Goal: Task Accomplishment & Management: Complete application form

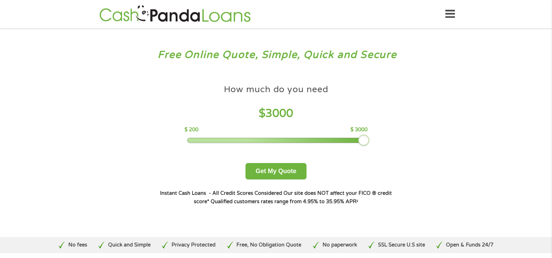
drag, startPoint x: 235, startPoint y: 141, endPoint x: 376, endPoint y: 153, distance: 141.0
click at [376, 153] on div "How much do you need $ 3000 $ 200 $ 3000 Get My Quote" at bounding box center [276, 130] width 244 height 98
click at [288, 171] on button "Get My Quote" at bounding box center [275, 171] width 61 height 16
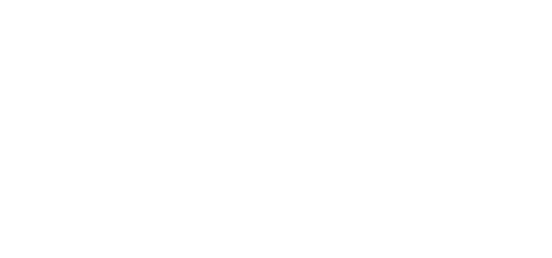
click at [0, 0] on html at bounding box center [0, 0] width 0 height 0
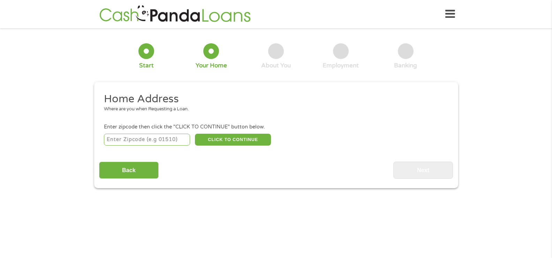
click at [151, 142] on input "number" at bounding box center [147, 139] width 86 height 12
type input "35180"
click at [212, 135] on button "CLICK TO CONTINUE" at bounding box center [233, 139] width 76 height 12
type input "35180"
type input "Warrior"
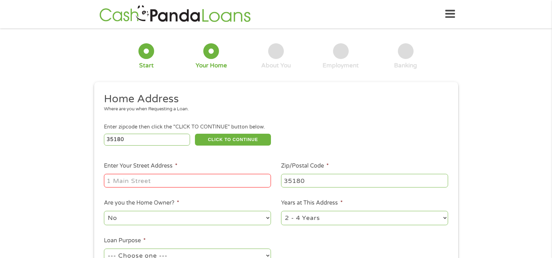
click at [161, 180] on input "Enter Your Street Address *" at bounding box center [187, 180] width 167 height 13
type input "[STREET_ADDRESS]"
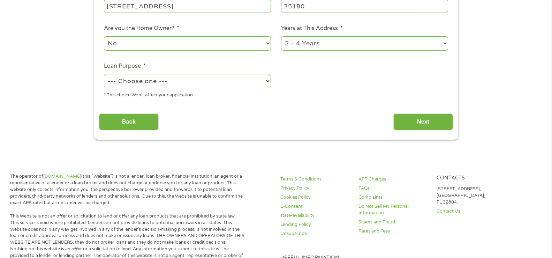
click at [303, 46] on select "1 Year or less 1 - 2 Years 2 - 4 Years Over 4 Years" at bounding box center [364, 43] width 167 height 14
select select "60months"
click at [281, 36] on select "1 Year or less 1 - 2 Years 2 - 4 Years Over 4 Years" at bounding box center [364, 43] width 167 height 14
click at [160, 82] on select "--- Choose one --- Pay Bills Debt Consolidation Home Improvement Major Purchase…" at bounding box center [187, 81] width 167 height 14
select select "paybills"
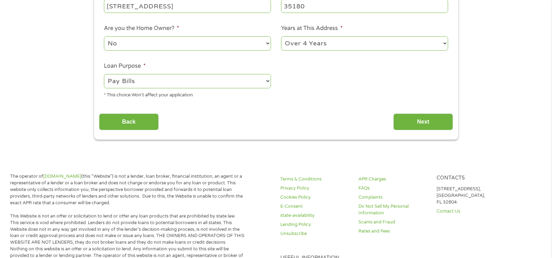
click at [104, 74] on select "--- Choose one --- Pay Bills Debt Consolidation Home Improvement Major Purchase…" at bounding box center [187, 81] width 167 height 14
click at [410, 121] on input "Next" at bounding box center [423, 121] width 60 height 17
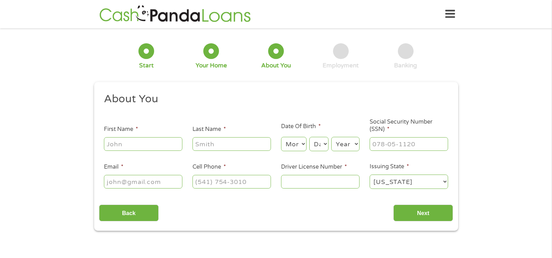
click at [163, 146] on input "First Name *" at bounding box center [143, 143] width 78 height 13
type input "[PERSON_NAME]"
type input "Green"
click at [293, 140] on select "Month 1 2 3 4 5 6 7 8 9 10 11 12" at bounding box center [293, 144] width 25 height 14
select select "2"
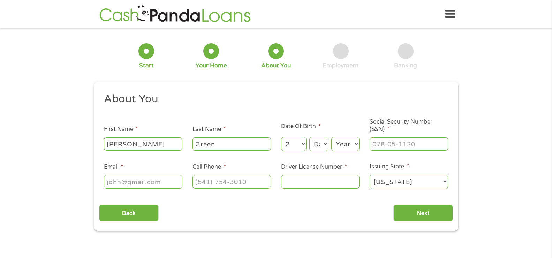
click at [281, 137] on select "Month 1 2 3 4 5 6 7 8 9 10 11 12" at bounding box center [293, 144] width 25 height 14
drag, startPoint x: 318, startPoint y: 146, endPoint x: 318, endPoint y: 141, distance: 4.9
click at [318, 145] on select "Day 1 2 3 4 5 6 7 8 9 10 11 12 13 14 15 16 17 18 19 20 21 22 23 24 25 26 27 28 …" at bounding box center [318, 144] width 19 height 14
select select "25"
click at [309, 137] on select "Day 1 2 3 4 5 6 7 8 9 10 11 12 13 14 15 16 17 18 19 20 21 22 23 24 25 26 27 28 …" at bounding box center [318, 144] width 19 height 14
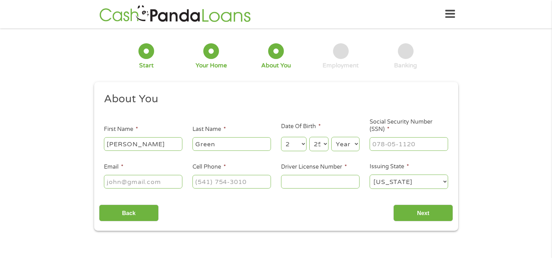
click at [341, 141] on select "Year [DATE] 2006 2005 2004 2003 2002 2001 2000 1999 1998 1997 1996 1995 1994 19…" at bounding box center [345, 144] width 28 height 14
select select "1975"
click at [331, 137] on select "Year [DATE] 2006 2005 2004 2003 2002 2001 2000 1999 1998 1997 1996 1995 1994 19…" at bounding box center [345, 144] width 28 height 14
click at [393, 146] on input "___-__-____" at bounding box center [408, 143] width 78 height 13
drag, startPoint x: 425, startPoint y: 143, endPoint x: 285, endPoint y: 135, distance: 140.3
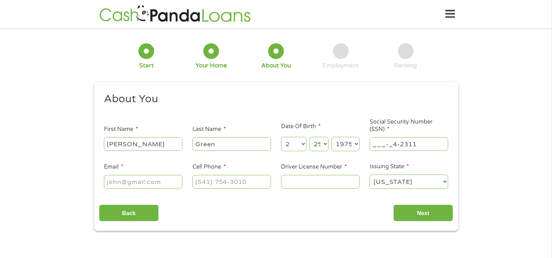
click at [285, 135] on ul "About You This field is hidden when viewing the form Title * --- Choose one ---…" at bounding box center [276, 143] width 354 height 103
type input "423-11-8256"
click at [123, 181] on input "Email *" at bounding box center [143, 181] width 78 height 13
type input "[EMAIL_ADDRESS][DOMAIN_NAME]"
click at [206, 183] on input "(___) ___-____" at bounding box center [231, 181] width 78 height 13
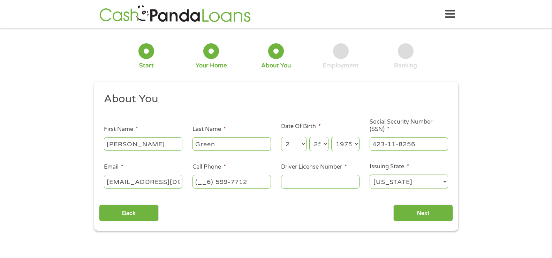
drag, startPoint x: 265, startPoint y: 177, endPoint x: 165, endPoint y: 179, distance: 100.8
click at [165, 179] on ul "About You This field is hidden when viewing the form Title * --- Choose one ---…" at bounding box center [276, 143] width 354 height 103
type input "[PHONE_NUMBER]"
click at [288, 181] on input "Driver License Number *" at bounding box center [320, 181] width 78 height 13
type input "5936751"
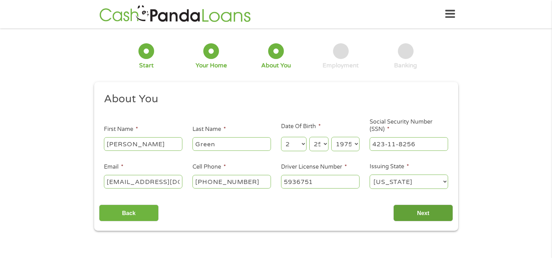
click at [430, 216] on input "Next" at bounding box center [423, 212] width 60 height 17
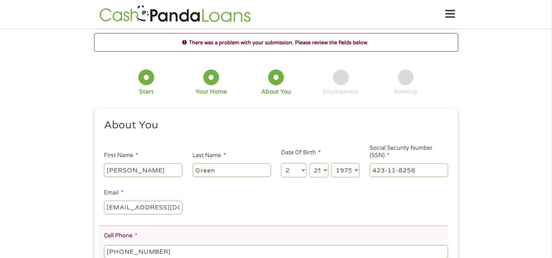
scroll to position [139, 0]
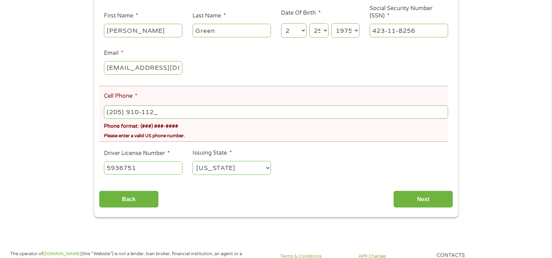
type input "[PHONE_NUMBER]"
click at [405, 201] on input "Next" at bounding box center [423, 198] width 60 height 17
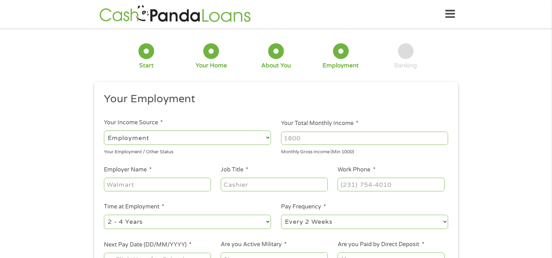
click at [305, 139] on input "Your Total Monthly Income *" at bounding box center [364, 137] width 167 height 13
type input "8998"
click at [153, 183] on input "Employer Name *" at bounding box center [157, 183] width 107 height 13
type input "IGS"
click at [239, 188] on input "Job Title *" at bounding box center [274, 183] width 107 height 13
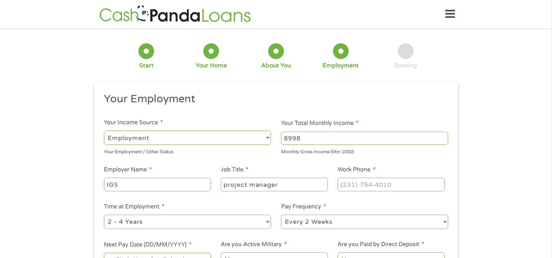
type input "project manager"
click at [344, 186] on input "(___) ___-____" at bounding box center [390, 183] width 107 height 13
type input "[PHONE_NUMBER]"
click at [136, 223] on select "--- Choose one --- 1 Year or less 1 - 2 Years 2 - 4 Years Over 4 Years" at bounding box center [187, 221] width 167 height 14
select select "60months"
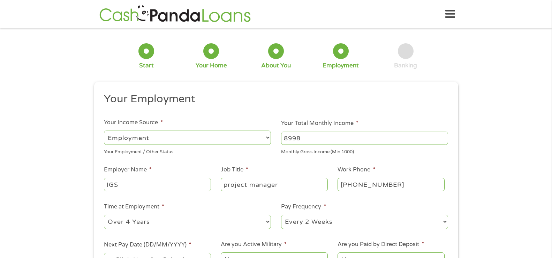
click at [104, 214] on select "--- Choose one --- 1 Year or less 1 - 2 Years 2 - 4 Years Over 4 Years" at bounding box center [187, 221] width 167 height 14
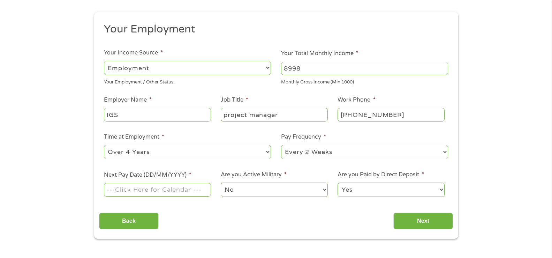
click at [169, 188] on input "Next Pay Date (DD/MM/YYYY) *" at bounding box center [157, 189] width 107 height 13
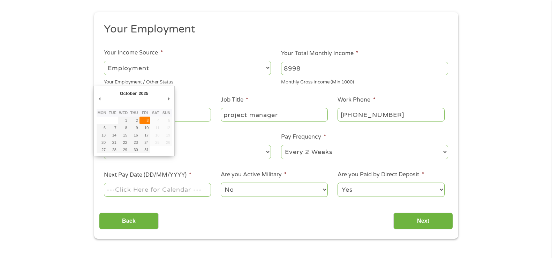
type input "[DATE]"
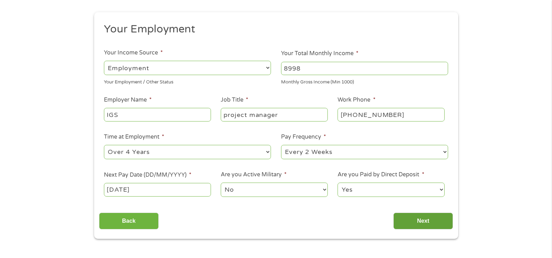
click at [423, 216] on input "Next" at bounding box center [423, 220] width 60 height 17
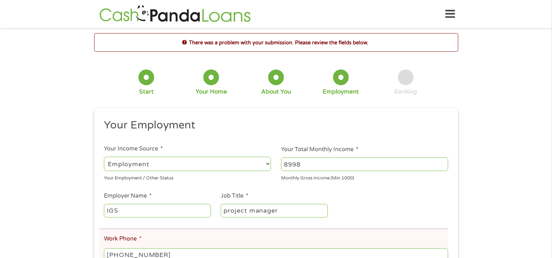
scroll to position [139, 0]
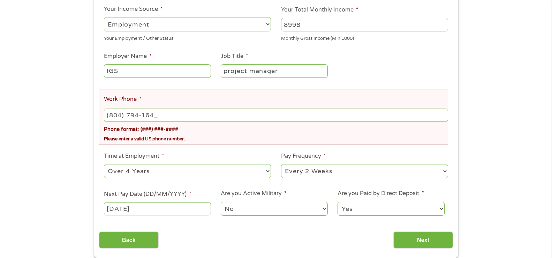
type input "[PHONE_NUMBER]"
click at [277, 224] on div "Your Employment Your Income Source * --- Choose one --- Employment Self Employe…" at bounding box center [276, 113] width 354 height 269
click at [171, 112] on input "[PHONE_NUMBER]" at bounding box center [276, 114] width 344 height 13
click at [416, 239] on input "Next" at bounding box center [423, 239] width 60 height 17
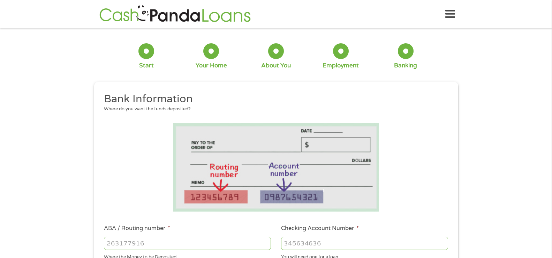
scroll to position [0, 0]
click at [205, 242] on input "ABA / Routing number *" at bounding box center [187, 242] width 167 height 13
type input "103100195"
type input "CENTRAL NATIONAL BANK TRUST"
type input "103100195"
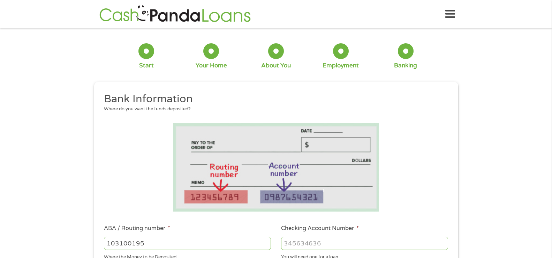
scroll to position [105, 0]
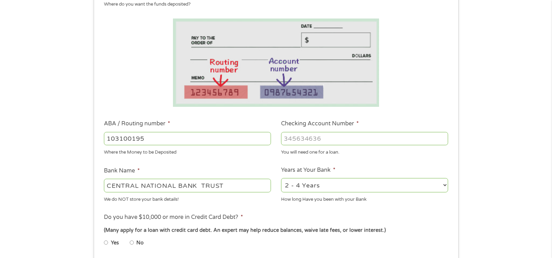
type input "[CREDIT_CARD_NUMBER]"
click at [346, 185] on select "2 - 4 Years 6 - 12 Months 1 - 2 Years Over 4 Years" at bounding box center [364, 185] width 167 height 14
click at [281, 178] on select "2 - 4 Years 6 - 12 Months 1 - 2 Years Over 4 Years" at bounding box center [364, 185] width 167 height 14
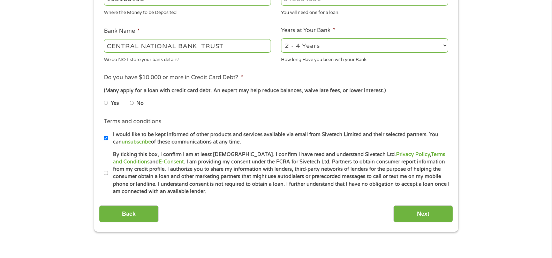
click at [132, 102] on input "No" at bounding box center [132, 102] width 4 height 11
radio input "true"
click at [106, 171] on input "By ticking this box, I confirm I am at least [DEMOGRAPHIC_DATA]. I confirm I ha…" at bounding box center [106, 172] width 4 height 11
checkbox input "true"
click at [105, 137] on input "I would like to be kept informed of other products and services available via e…" at bounding box center [106, 137] width 4 height 11
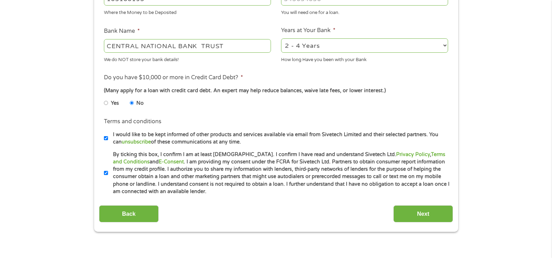
checkbox input "false"
click at [421, 215] on input "Next" at bounding box center [423, 213] width 60 height 17
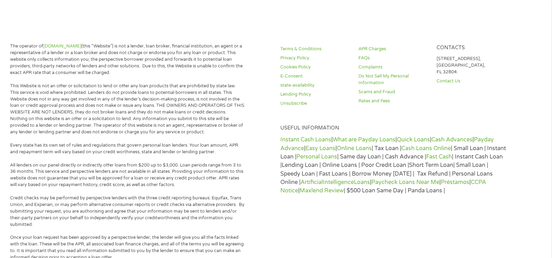
scroll to position [0, 0]
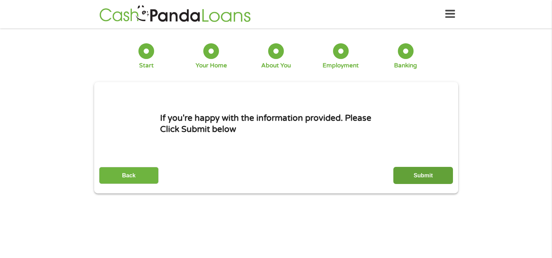
click at [407, 173] on input "Submit" at bounding box center [423, 175] width 60 height 17
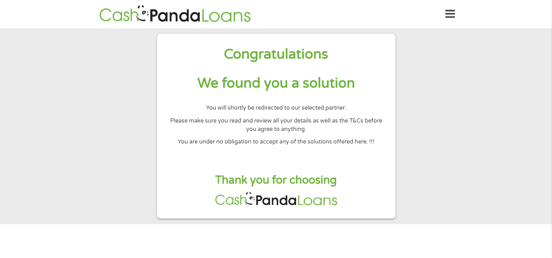
click at [257, 106] on p "You will shortly be redirected to our selected partner." at bounding box center [276, 108] width 216 height 8
click at [280, 75] on h1 "We found you a solution" at bounding box center [276, 83] width 216 height 18
click at [283, 54] on h1 "Congratulations" at bounding box center [276, 54] width 216 height 18
click at [452, 14] on icon at bounding box center [450, 14] width 10 height 17
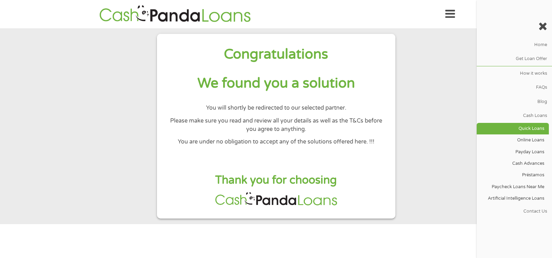
click at [526, 130] on link "Quick Loans" at bounding box center [512, 129] width 72 height 12
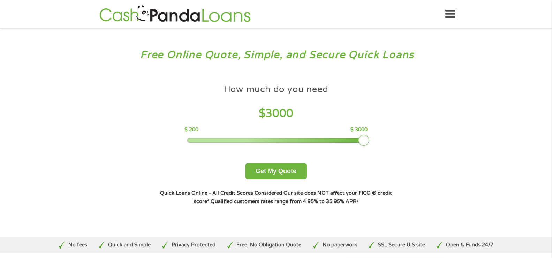
drag, startPoint x: 236, startPoint y: 138, endPoint x: 390, endPoint y: 135, distance: 154.4
click at [390, 135] on div "How much do you need $ 3000 $ 200 $ 3000 Get My Quote" at bounding box center [276, 130] width 244 height 98
click at [271, 171] on button "Get My Quote" at bounding box center [275, 171] width 61 height 16
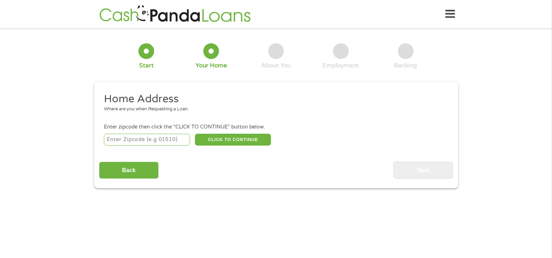
click at [163, 139] on input "number" at bounding box center [147, 139] width 86 height 12
type input "35180"
click at [234, 141] on button "CLICK TO CONTINUE" at bounding box center [233, 139] width 76 height 12
type input "35180"
type input "Warrior"
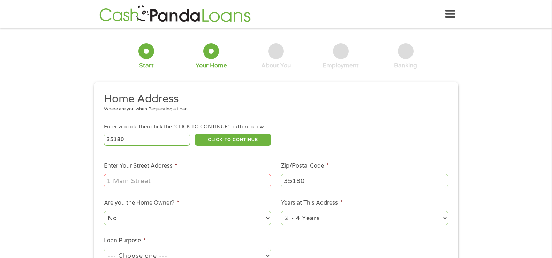
click at [203, 183] on input "Enter Your Street Address *" at bounding box center [187, 180] width 167 height 13
type input "[STREET_ADDRESS]"
click at [339, 220] on select "1 Year or less 1 - 2 Years 2 - 4 Years Over 4 Years" at bounding box center [364, 218] width 167 height 14
select select "60months"
click at [281, 211] on select "1 Year or less 1 - 2 Years 2 - 4 Years Over 4 Years" at bounding box center [364, 218] width 167 height 14
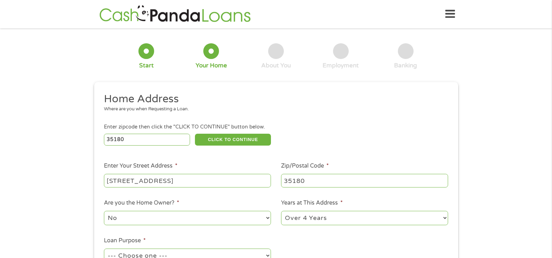
scroll to position [139, 0]
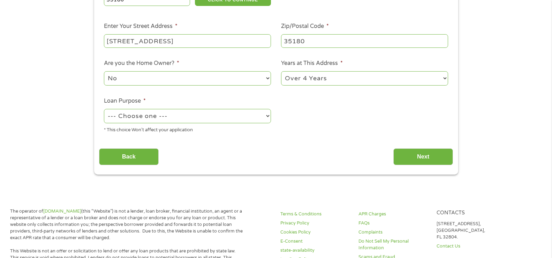
click at [131, 82] on select "No Yes" at bounding box center [187, 78] width 167 height 14
select select "yes"
click at [104, 71] on select "No Yes" at bounding box center [187, 78] width 167 height 14
click at [138, 115] on select "--- Choose one --- Pay Bills Debt Consolidation Home Improvement Major Purchase…" at bounding box center [187, 116] width 167 height 14
select select "shorttermcash"
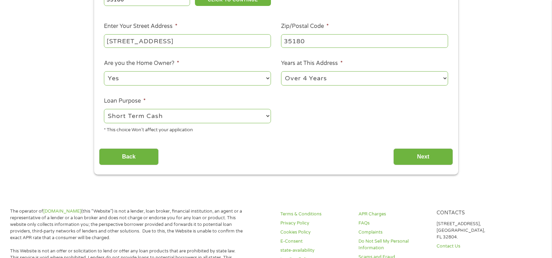
click at [104, 109] on select "--- Choose one --- Pay Bills Debt Consolidation Home Improvement Major Purchase…" at bounding box center [187, 116] width 167 height 14
click at [407, 151] on input "Next" at bounding box center [423, 156] width 60 height 17
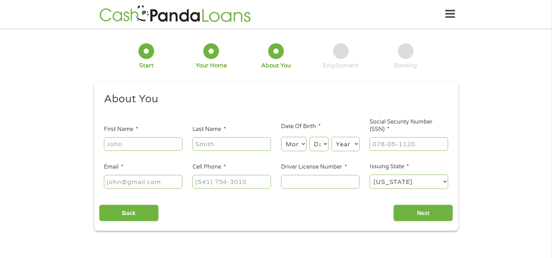
click at [156, 148] on input "First Name *" at bounding box center [143, 143] width 78 height 13
type input "[PERSON_NAME]"
type input "Green"
click at [293, 145] on select "Month 1 2 3 4 5 6 7 8 9 10 11 12" at bounding box center [293, 144] width 25 height 14
select select "2"
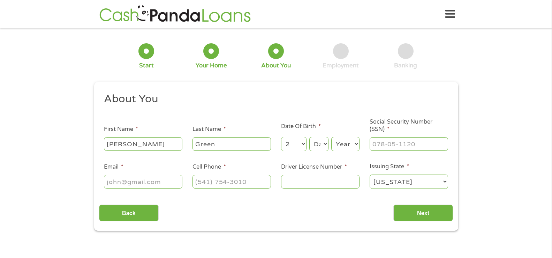
click at [281, 137] on select "Month 1 2 3 4 5 6 7 8 9 10 11 12" at bounding box center [293, 144] width 25 height 14
drag, startPoint x: 320, startPoint y: 148, endPoint x: 321, endPoint y: 138, distance: 10.5
click at [320, 148] on select "Day 1 2 3 4 5 6 7 8 9 10 11 12 13 14 15 16 17 18 19 20 21 22 23 24 25 26 27 28 …" at bounding box center [318, 144] width 19 height 14
select select "25"
click at [309, 137] on select "Day 1 2 3 4 5 6 7 8 9 10 11 12 13 14 15 16 17 18 19 20 21 22 23 24 25 26 27 28 …" at bounding box center [318, 144] width 19 height 14
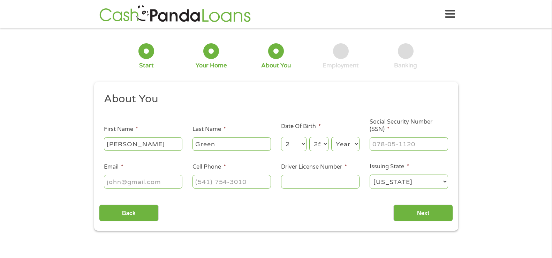
drag, startPoint x: 338, startPoint y: 141, endPoint x: 340, endPoint y: 138, distance: 3.9
click at [339, 141] on select "Year [DATE] 2006 2005 2004 2003 2002 2001 2000 1999 1998 1997 1996 1995 1994 19…" at bounding box center [345, 144] width 28 height 14
select select "1975"
click at [331, 137] on select "Year [DATE] 2006 2005 2004 2003 2002 2001 2000 1999 1998 1997 1996 1995 1994 19…" at bounding box center [345, 144] width 28 height 14
click at [391, 134] on li "Social Security Number (SSN) *" at bounding box center [408, 134] width 89 height 33
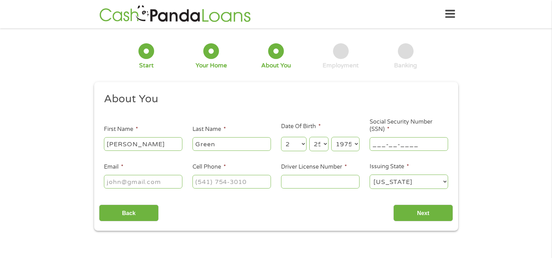
click at [392, 143] on input "___-__-____" at bounding box center [408, 143] width 78 height 13
type input "423-11-8256"
click at [133, 176] on input "Email *" at bounding box center [143, 181] width 78 height 13
type input "[EMAIL_ADDRESS][DOMAIN_NAME]"
click at [231, 181] on input "(___) ___-____" at bounding box center [231, 181] width 78 height 13
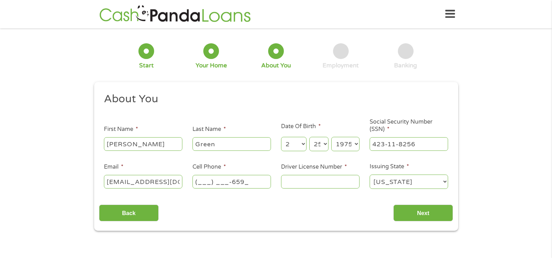
type input "(___) ___-6599"
drag, startPoint x: 259, startPoint y: 174, endPoint x: 177, endPoint y: 181, distance: 81.9
click at [177, 181] on ul "About You This field is hidden when viewing the form Title * --- Choose one ---…" at bounding box center [276, 143] width 354 height 103
click at [245, 180] on input "(___) ___-____" at bounding box center [231, 181] width 78 height 13
click at [199, 181] on input "(___) ___-____" at bounding box center [231, 181] width 78 height 13
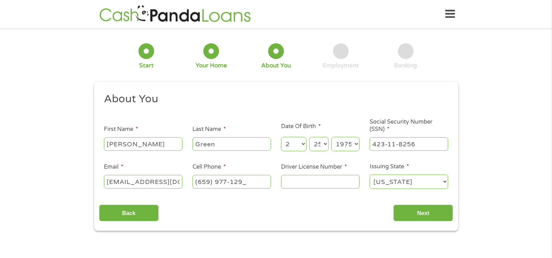
type input "[PHONE_NUMBER]"
click at [299, 183] on input "Driver License Number *" at bounding box center [320, 181] width 78 height 13
type input "5936751"
click at [412, 206] on input "Next" at bounding box center [423, 212] width 60 height 17
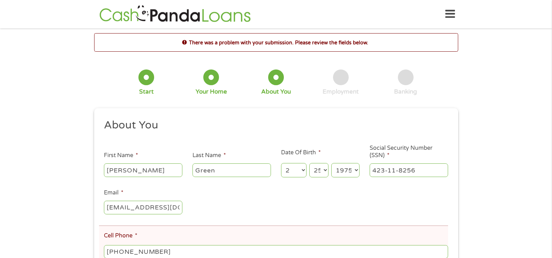
scroll to position [105, 0]
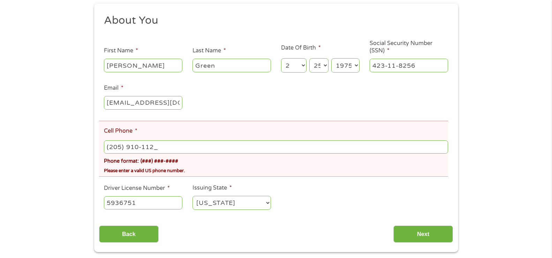
type input "[PHONE_NUMBER]"
click at [411, 228] on input "Next" at bounding box center [423, 233] width 60 height 17
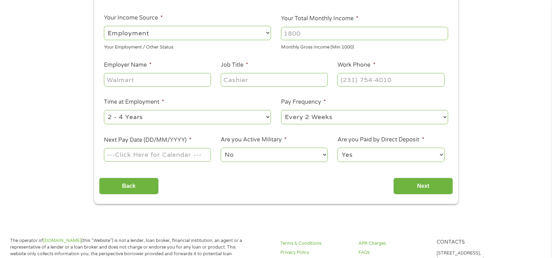
scroll to position [0, 0]
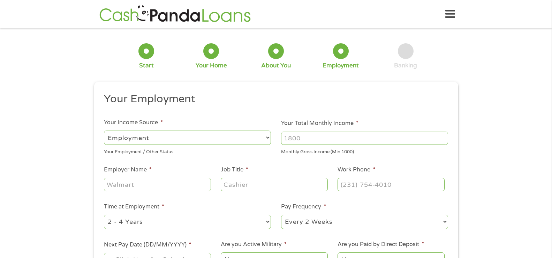
click at [323, 137] on input "Your Total Monthly Income *" at bounding box center [364, 137] width 167 height 13
click at [326, 136] on input "Your Total Monthly Income *" at bounding box center [364, 137] width 167 height 13
type input "8"
type input "9889"
click at [175, 185] on input "Employer Name *" at bounding box center [157, 183] width 107 height 13
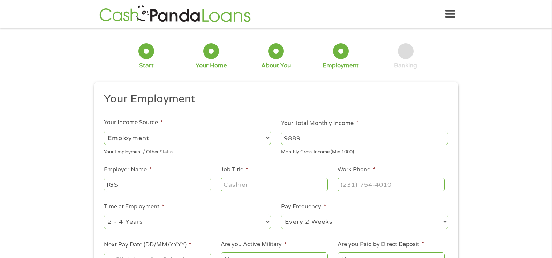
type input "IGS"
type input "Project manager"
type input "[PHONE_NUMBER]"
click at [185, 217] on select "--- Choose one --- 1 Year or less 1 - 2 Years 2 - 4 Years Over 4 Years" at bounding box center [187, 221] width 167 height 14
select select "60months"
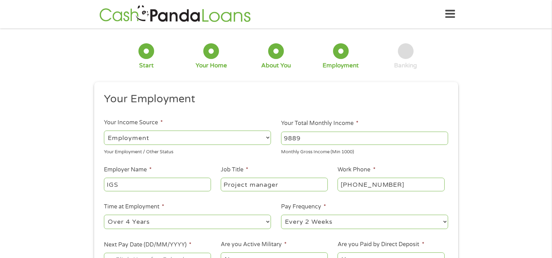
click at [104, 214] on select "--- Choose one --- 1 Year or less 1 - 2 Years 2 - 4 Years Over 4 Years" at bounding box center [187, 221] width 167 height 14
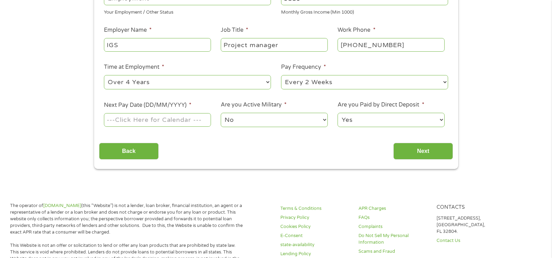
click at [140, 122] on input "Next Pay Date (DD/MM/YYYY) *" at bounding box center [157, 119] width 107 height 13
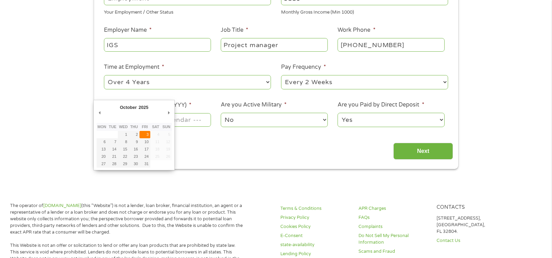
type input "[DATE]"
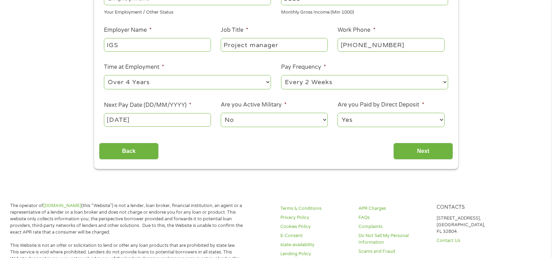
click at [253, 121] on select "No Yes" at bounding box center [274, 120] width 107 height 14
click at [221, 113] on select "No Yes" at bounding box center [274, 120] width 107 height 14
click at [429, 152] on input "Next" at bounding box center [423, 151] width 60 height 17
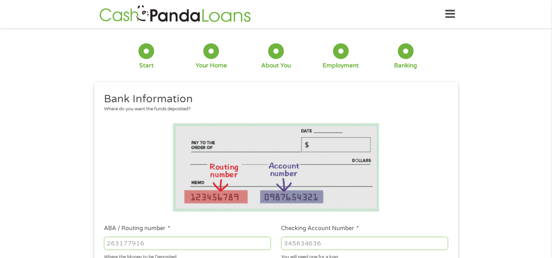
scroll to position [0, 0]
click at [189, 241] on input "ABA / Routing number *" at bounding box center [187, 242] width 167 height 13
type input "103100195"
type input "CENTRAL NATIONAL BANK TRUST"
type input "103100195"
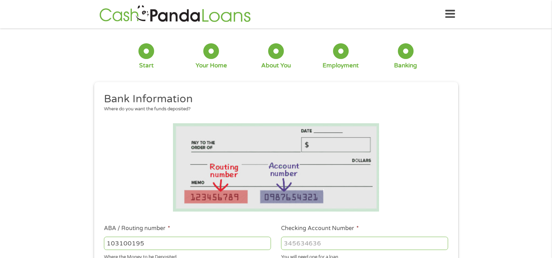
scroll to position [209, 0]
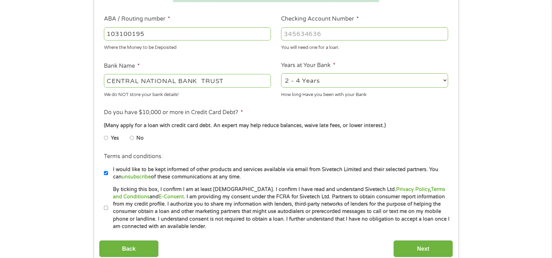
type input "[CREDIT_CARD_NUMBER]"
click at [136, 139] on li "No" at bounding box center [142, 138] width 25 height 14
click at [133, 138] on li "No" at bounding box center [142, 138] width 25 height 14
click at [129, 139] on li "Yes" at bounding box center [117, 138] width 26 height 14
click at [131, 137] on input "No" at bounding box center [132, 137] width 4 height 11
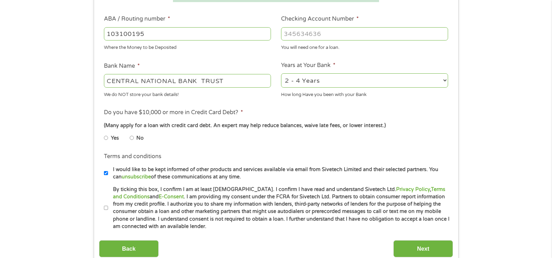
radio input "true"
click at [108, 207] on label "By ticking this box, I confirm I am at least [DEMOGRAPHIC_DATA]. I confirm I ha…" at bounding box center [279, 207] width 342 height 45
click at [108, 207] on input "By ticking this box, I confirm I am at least [DEMOGRAPHIC_DATA]. I confirm I ha…" at bounding box center [106, 207] width 4 height 11
checkbox input "true"
drag, startPoint x: 107, startPoint y: 171, endPoint x: 150, endPoint y: 190, distance: 46.5
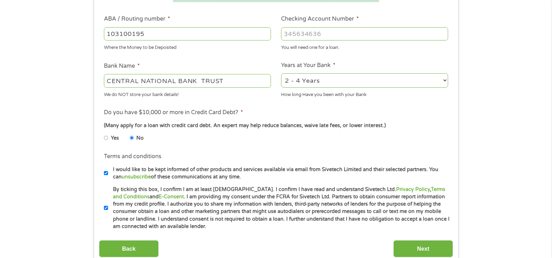
click at [106, 173] on input "I would like to be kept informed of other products and services available via e…" at bounding box center [106, 172] width 4 height 11
checkbox input "false"
click at [416, 251] on input "Next" at bounding box center [423, 248] width 60 height 17
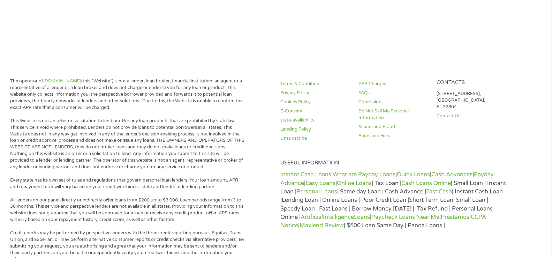
scroll to position [0, 0]
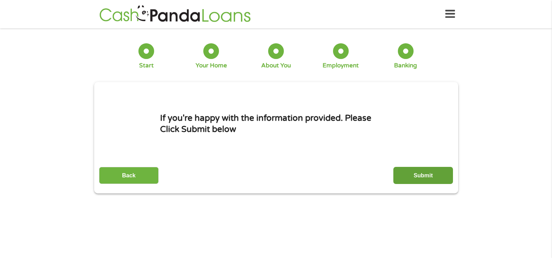
click at [429, 178] on input "Submit" at bounding box center [423, 175] width 60 height 17
